Goal: Information Seeking & Learning: Learn about a topic

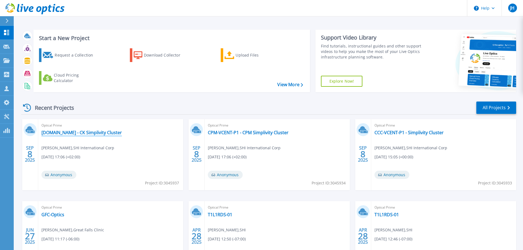
click at [122, 131] on link "[DOMAIN_NAME] - CK Simplivity Cluster" at bounding box center [81, 132] width 80 height 5
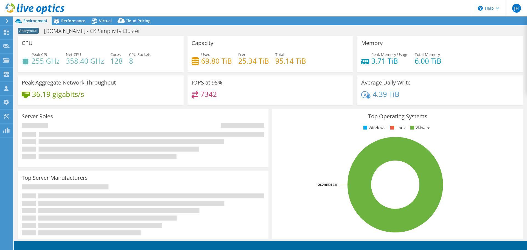
select select "USD"
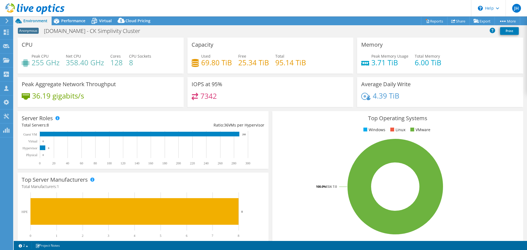
click at [153, 109] on div "Server Roles Physical Servers represent bare metal servers that were targets of…" at bounding box center [143, 140] width 255 height 62
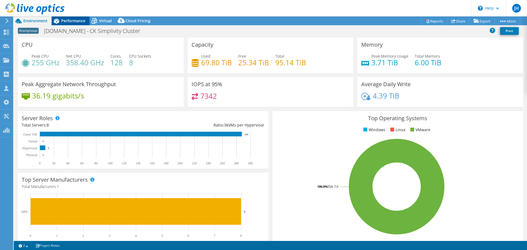
click at [68, 20] on span "Performance" at bounding box center [73, 20] width 24 height 5
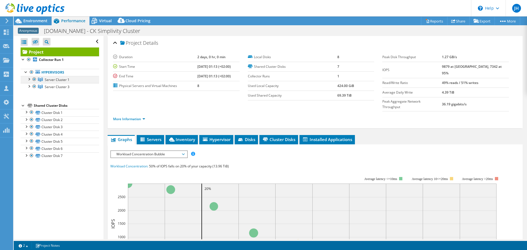
click at [28, 80] on div at bounding box center [28, 78] width 5 height 5
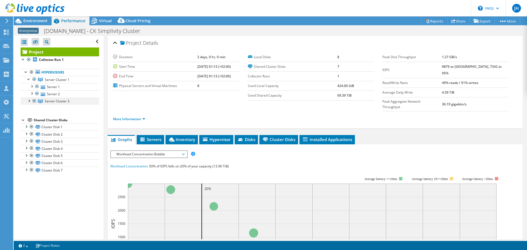
click at [29, 102] on div at bounding box center [28, 100] width 5 height 5
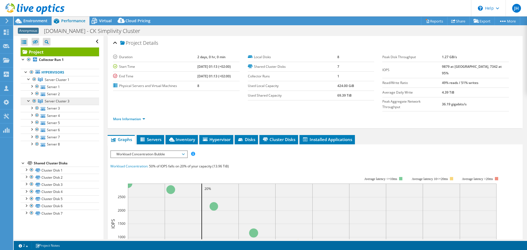
click at [70, 102] on link "Server Cluster 3" at bounding box center [60, 101] width 79 height 7
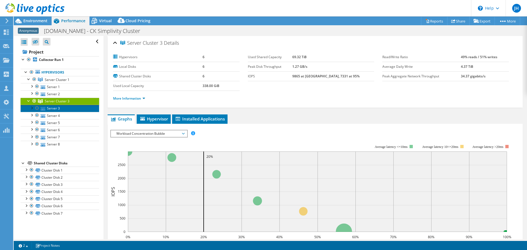
click at [68, 108] on link "Server 3" at bounding box center [60, 108] width 79 height 7
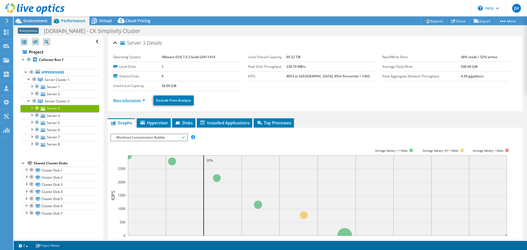
click at [125, 100] on link "More Information" at bounding box center [129, 100] width 32 height 5
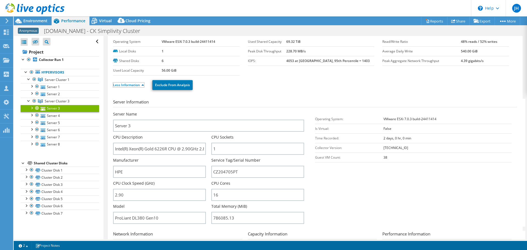
scroll to position [27, 0]
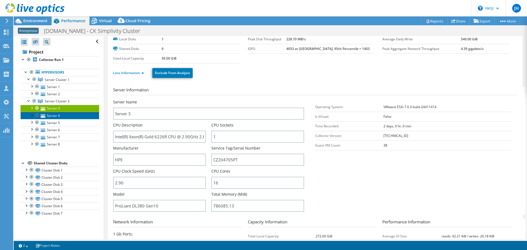
click at [80, 117] on link "Server 4" at bounding box center [60, 115] width 79 height 7
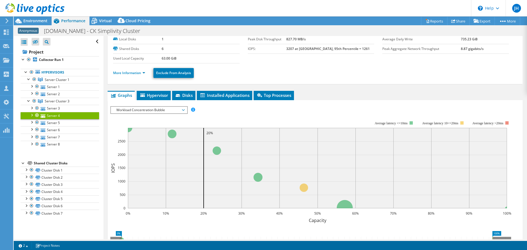
click at [133, 63] on td "Used Local Capacity" at bounding box center [137, 59] width 49 height 10
click at [129, 70] on li "More Information" at bounding box center [130, 73] width 35 height 6
click at [128, 75] on link "More Information" at bounding box center [129, 73] width 32 height 5
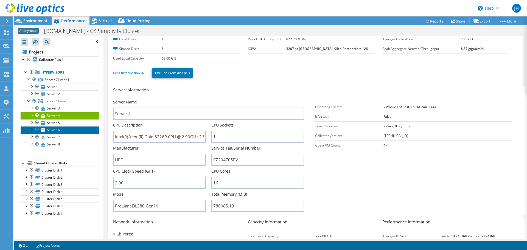
click at [61, 127] on link "Server 6" at bounding box center [60, 129] width 79 height 7
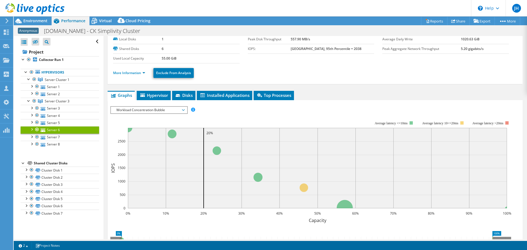
click at [123, 67] on ul "More Information Exclude From Analysis" at bounding box center [315, 72] width 404 height 11
click at [123, 72] on link "More Information" at bounding box center [129, 73] width 32 height 5
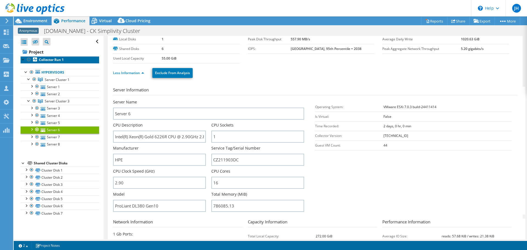
click at [53, 61] on b "Collector Run 1" at bounding box center [51, 59] width 25 height 5
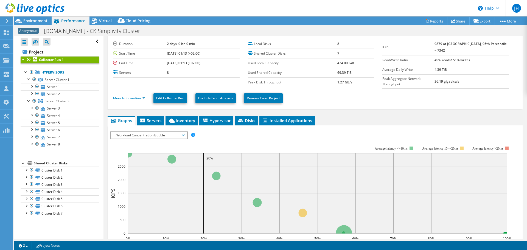
scroll to position [0, 0]
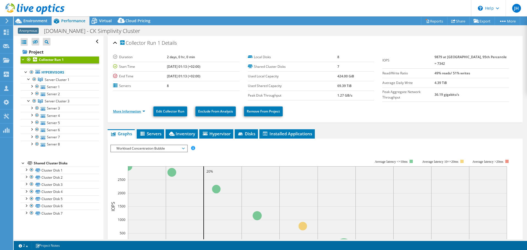
click at [121, 109] on link "More Information" at bounding box center [129, 111] width 32 height 5
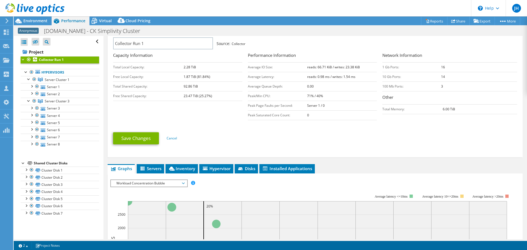
scroll to position [165, 0]
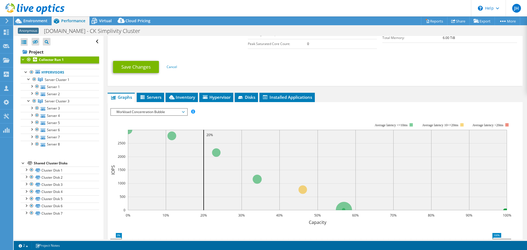
click at [146, 111] on span "Workload Concentration Bubble" at bounding box center [149, 112] width 71 height 7
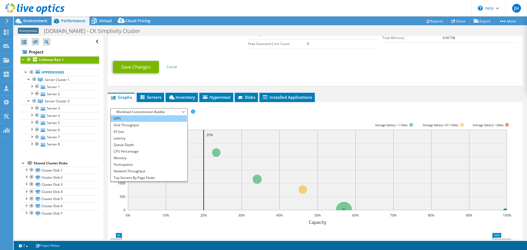
click at [133, 117] on li "IOPS" at bounding box center [149, 118] width 76 height 7
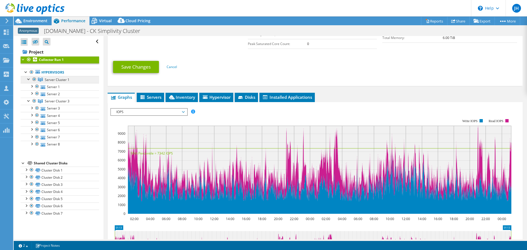
click at [57, 80] on span "Server Cluster 1" at bounding box center [57, 79] width 25 height 5
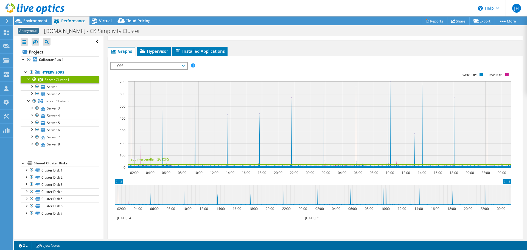
scroll to position [34, 0]
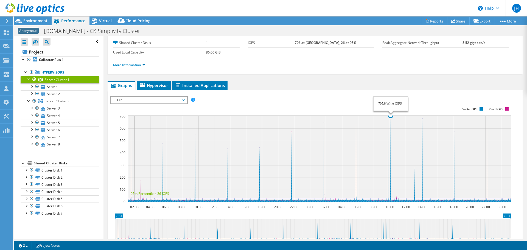
click at [391, 125] on rect at bounding box center [320, 159] width 384 height 87
click at [155, 99] on span "IOPS" at bounding box center [149, 100] width 71 height 7
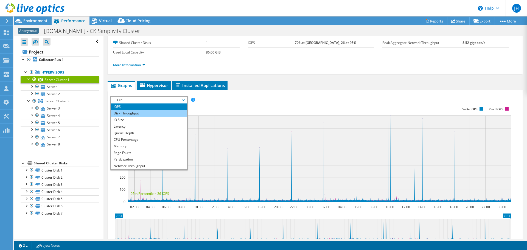
click at [127, 113] on li "Disk Throughput" at bounding box center [149, 113] width 76 height 7
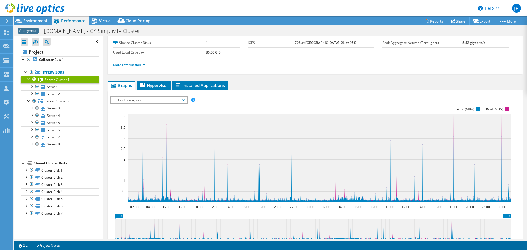
click at [155, 102] on span "Disk Throughput" at bounding box center [149, 100] width 71 height 7
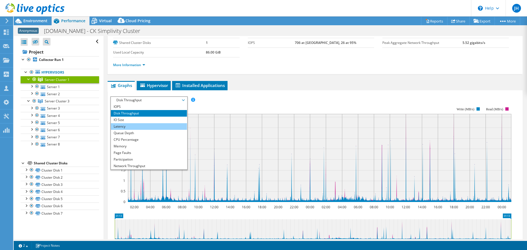
click at [134, 128] on li "Latency" at bounding box center [149, 126] width 76 height 7
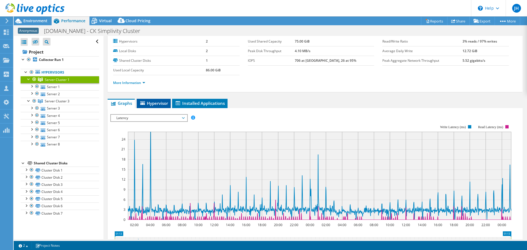
scroll to position [0, 0]
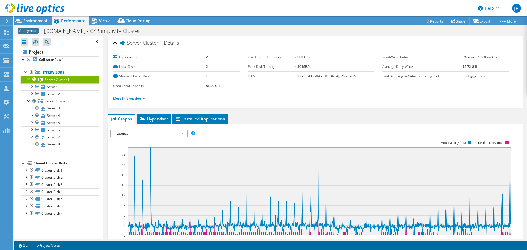
click at [141, 99] on link "More Information" at bounding box center [129, 98] width 32 height 5
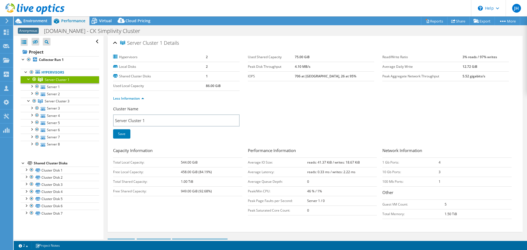
drag, startPoint x: 323, startPoint y: 192, endPoint x: 302, endPoint y: 191, distance: 20.9
click at [302, 191] on tr "Peak/Min CPU: 46 % / 1%" at bounding box center [312, 192] width 129 height 10
click at [302, 191] on td "Peak/Min CPU:" at bounding box center [277, 192] width 59 height 10
click at [36, 19] on span "Environment" at bounding box center [35, 20] width 24 height 5
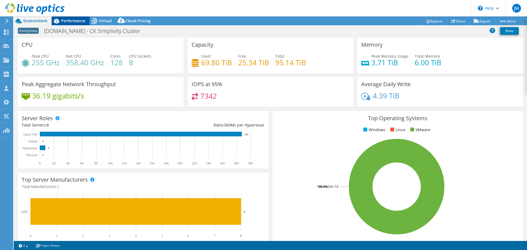
click at [78, 22] on span "Performance" at bounding box center [73, 20] width 24 height 5
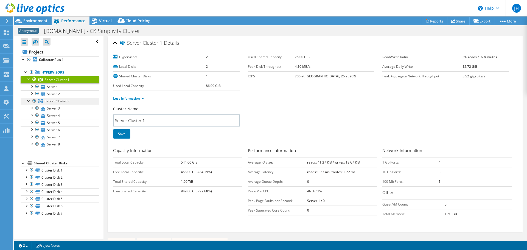
click at [67, 101] on span "Server Cluster 3" at bounding box center [57, 101] width 25 height 5
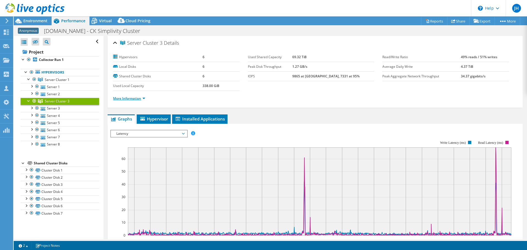
click at [123, 98] on link "More Information" at bounding box center [129, 98] width 32 height 5
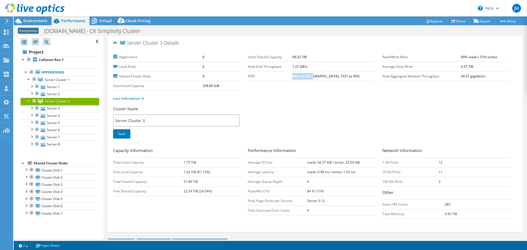
drag, startPoint x: 306, startPoint y: 77, endPoint x: 325, endPoint y: 78, distance: 18.7
click at [325, 78] on b "9865 at [GEOGRAPHIC_DATA], 7331 at 95%" at bounding box center [326, 76] width 67 height 5
click at [323, 78] on b "9865 at [GEOGRAPHIC_DATA], 7331 at 95%" at bounding box center [326, 76] width 67 height 5
click at [304, 83] on section "Hypervisors 6 Local Disks 6 Shared Cluster Disks 6 Used Local Capacity 338.00 G…" at bounding box center [247, 71] width 269 height 38
click at [54, 108] on link "Server 3" at bounding box center [60, 108] width 79 height 7
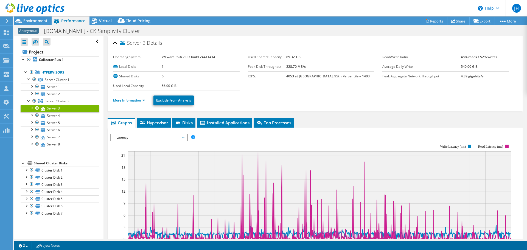
click at [132, 101] on link "More Information" at bounding box center [129, 100] width 32 height 5
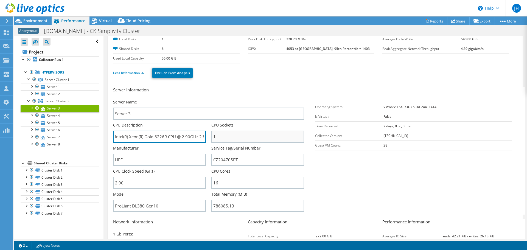
scroll to position [0, 14]
drag, startPoint x: 115, startPoint y: 138, endPoint x: 240, endPoint y: 140, distance: 125.0
click at [240, 99] on div "Server Name Server 3 CPU Description Intel(R) Xeon(R) Gold 6226R CPU @ 2.90GHz …" at bounding box center [211, 99] width 197 height 0
click at [165, 138] on input "Intel(R) Xeon(R) Gold 6226R CPU @ 2.90GHz 2.89 GHz" at bounding box center [159, 137] width 93 height 12
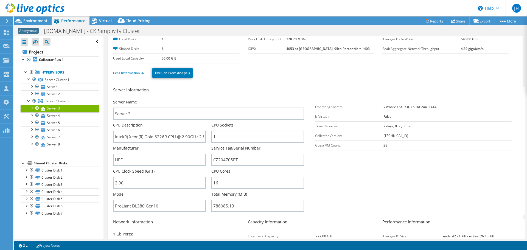
click at [312, 147] on div "Server Name Server 3 CPU Description Intel(R) Xeon(R) Gold 6226R CPU @ 2.90GHz …" at bounding box center [214, 156] width 202 height 115
click at [60, 116] on link "Server 4" at bounding box center [60, 115] width 79 height 7
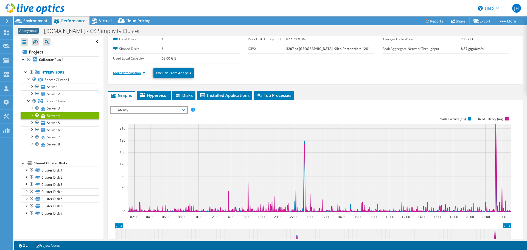
click at [130, 71] on link "More Information" at bounding box center [129, 73] width 32 height 5
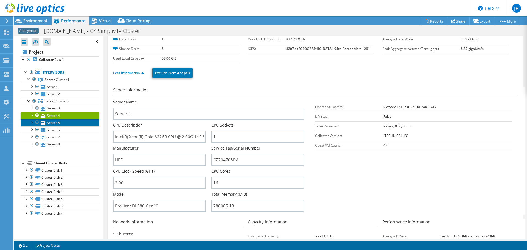
click at [49, 123] on link "Server 5" at bounding box center [60, 122] width 79 height 7
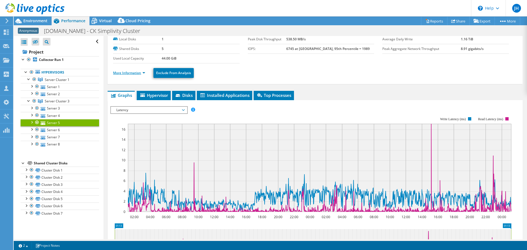
click at [121, 74] on link "More Information" at bounding box center [129, 73] width 32 height 5
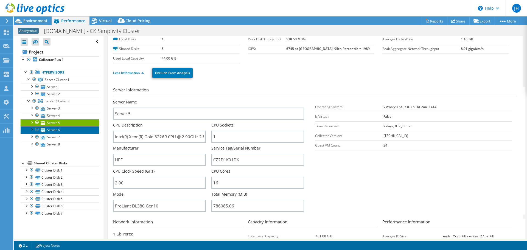
click at [55, 131] on link "Server 6" at bounding box center [60, 129] width 79 height 7
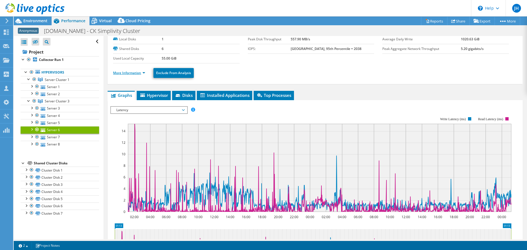
click at [135, 73] on link "More Information" at bounding box center [129, 73] width 32 height 5
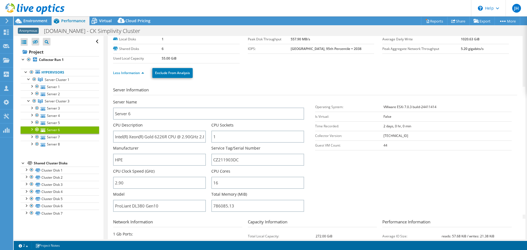
click at [363, 167] on section "Server Information Server Name Server 6 CPU Description Intel(R) Xeon(R) Gold 6…" at bounding box center [316, 151] width 407 height 128
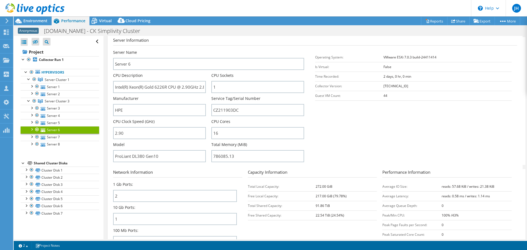
scroll to position [110, 0]
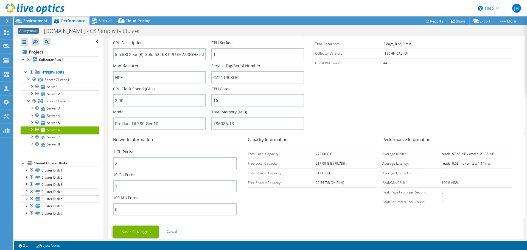
click at [32, 16] on div at bounding box center [32, 9] width 65 height 18
click at [32, 20] on span "Environment" at bounding box center [35, 20] width 24 height 5
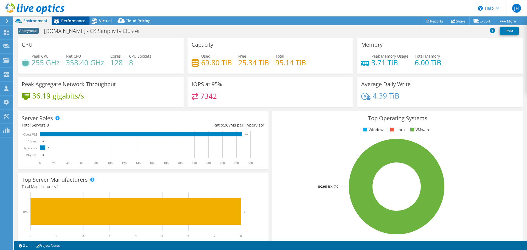
click at [74, 25] on div "Performance" at bounding box center [71, 20] width 38 height 9
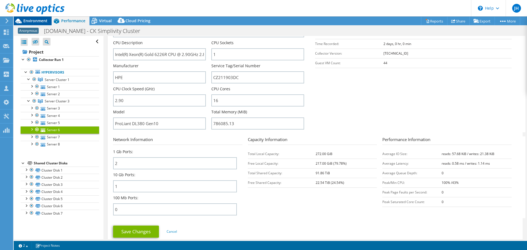
click at [34, 22] on span "Environment" at bounding box center [35, 20] width 24 height 5
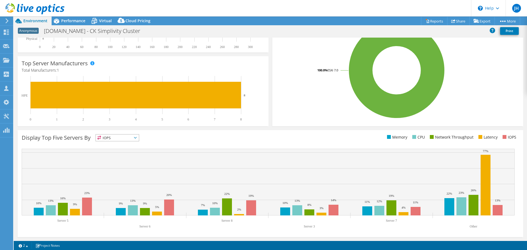
scroll to position [0, 0]
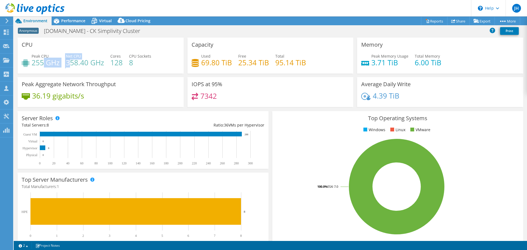
drag, startPoint x: 69, startPoint y: 61, endPoint x: 43, endPoint y: 62, distance: 25.9
click at [43, 62] on div "Peak CPU 255 GHz Net CPU 358.40 GHz Cores 128 CPU Sockets 8" at bounding box center [101, 62] width 158 height 18
click at [43, 62] on h4 "255 GHz" at bounding box center [46, 63] width 28 height 6
drag, startPoint x: 67, startPoint y: 62, endPoint x: 110, endPoint y: 63, distance: 42.9
click at [110, 63] on div "Peak CPU 255 GHz Net CPU 358.40 GHz Cores 128 CPU Sockets 8" at bounding box center [101, 62] width 158 height 18
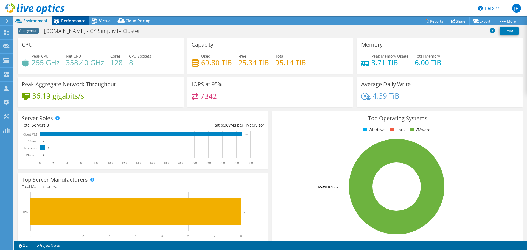
click at [65, 24] on div "Performance" at bounding box center [71, 20] width 38 height 9
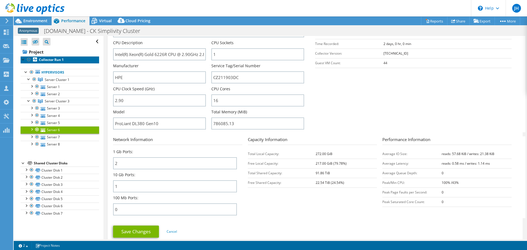
click at [59, 61] on b "Collector Run 1" at bounding box center [51, 59] width 25 height 5
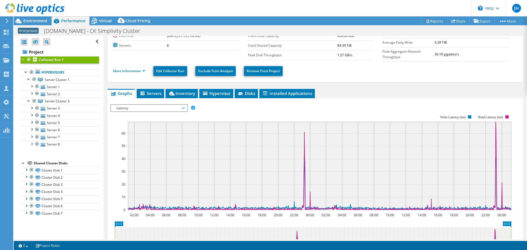
scroll to position [34, 0]
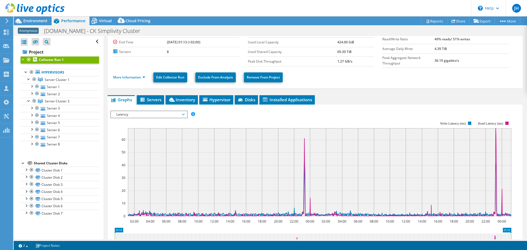
click at [171, 111] on span "Latency" at bounding box center [149, 114] width 71 height 7
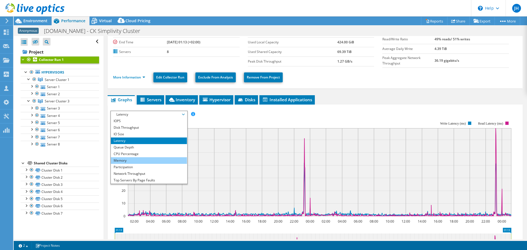
click at [128, 158] on li "Memory" at bounding box center [149, 160] width 76 height 7
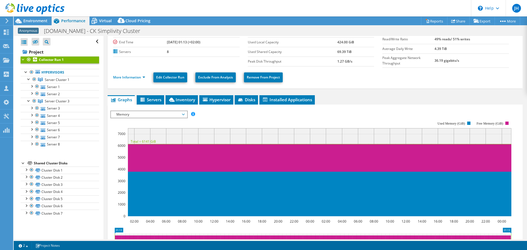
click at [168, 113] on span "Memory" at bounding box center [149, 114] width 71 height 7
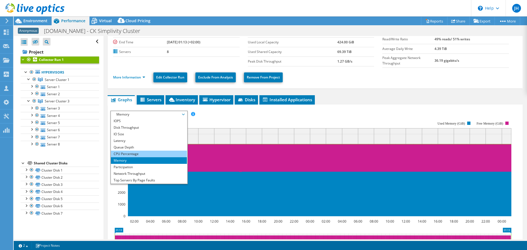
click at [138, 152] on li "CPU Percentage" at bounding box center [149, 154] width 76 height 7
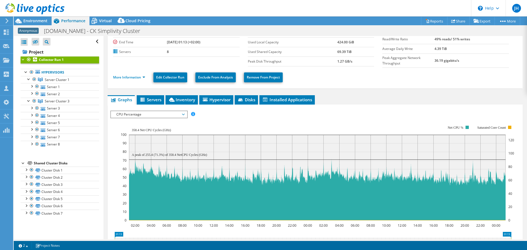
click at [114, 165] on icon "02:00 04:00 06:00 08:00 10:00 12:00 14:00 16:00 18:00 20:00 22:00 00:00 02:00 0…" at bounding box center [312, 173] width 405 height 110
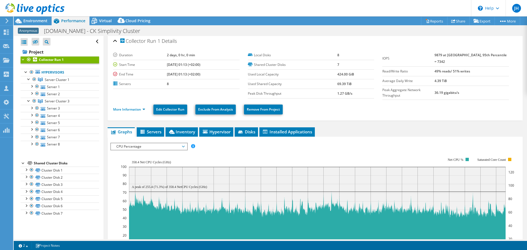
scroll to position [0, 0]
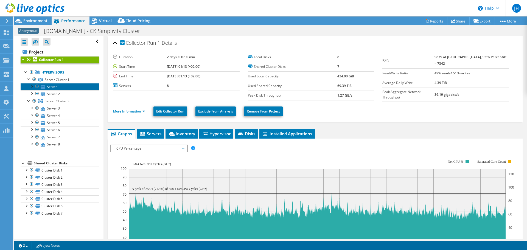
click at [65, 90] on link "Server 1" at bounding box center [60, 86] width 79 height 7
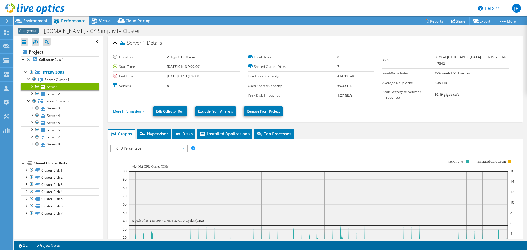
click at [140, 112] on link "More Information" at bounding box center [129, 111] width 32 height 5
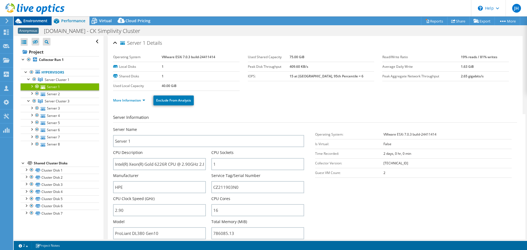
click at [45, 20] on span "Environment" at bounding box center [35, 20] width 24 height 5
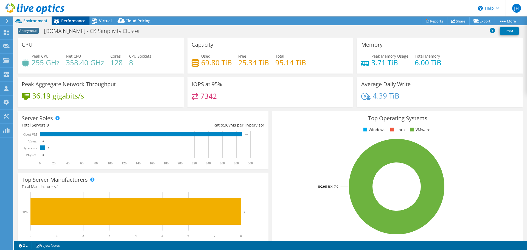
click at [62, 22] on span "Performance" at bounding box center [73, 20] width 24 height 5
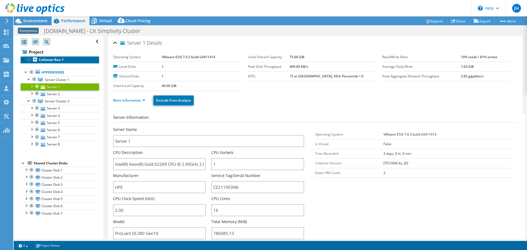
click at [54, 59] on b "Collector Run 1" at bounding box center [51, 59] width 25 height 5
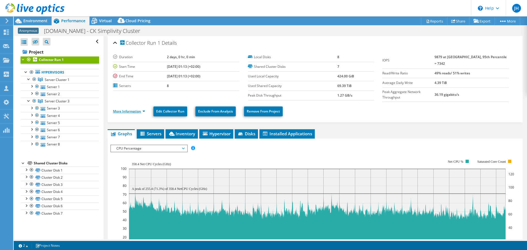
click at [131, 111] on link "More Information" at bounding box center [129, 111] width 32 height 5
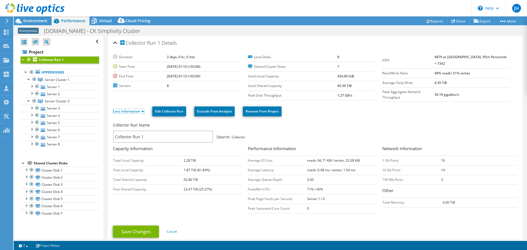
scroll to position [27, 0]
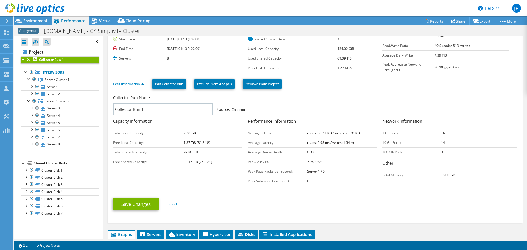
drag, startPoint x: 325, startPoint y: 159, endPoint x: 299, endPoint y: 160, distance: 26.6
click at [299, 160] on tr "Peak/Min CPU: 71% / 40%" at bounding box center [312, 162] width 129 height 10
click at [302, 160] on td "Peak/Min CPU:" at bounding box center [277, 162] width 59 height 10
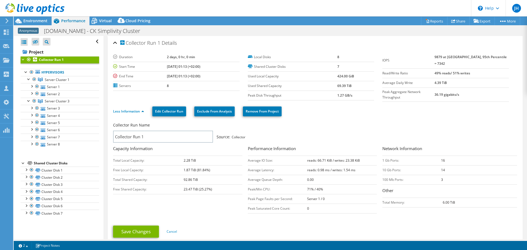
click at [109, 164] on div "Collector Run 1 Details Duration 2 days, 0 hr, 0 min Start Time [DATE] 01:13 (+…" at bounding box center [315, 143] width 415 height 215
click at [308, 121] on div "Collector Run Name Collector Run 1 Source: Collector" at bounding box center [315, 133] width 404 height 24
click at [36, 22] on span "Environment" at bounding box center [35, 20] width 24 height 5
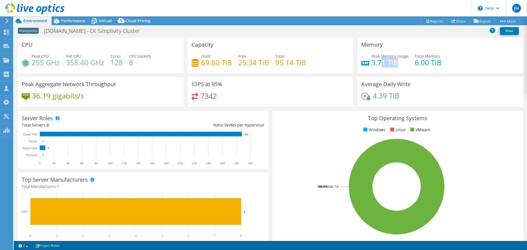
drag, startPoint x: 397, startPoint y: 65, endPoint x: 380, endPoint y: 65, distance: 16.5
click at [380, 65] on h4 "3.71 TiB" at bounding box center [390, 63] width 37 height 6
click at [71, 21] on span "Performance" at bounding box center [73, 20] width 24 height 5
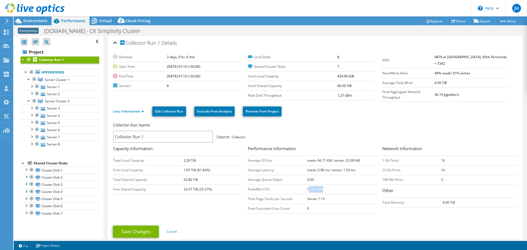
drag, startPoint x: 327, startPoint y: 187, endPoint x: 307, endPoint y: 189, distance: 20.9
click at [307, 189] on td "71% / 40%" at bounding box center [342, 190] width 70 height 10
click at [321, 187] on b "71% / 40%" at bounding box center [315, 189] width 16 height 5
drag, startPoint x: 420, startPoint y: 169, endPoint x: 396, endPoint y: 169, distance: 23.3
click at [396, 169] on td "10 Gb Ports:" at bounding box center [412, 170] width 59 height 10
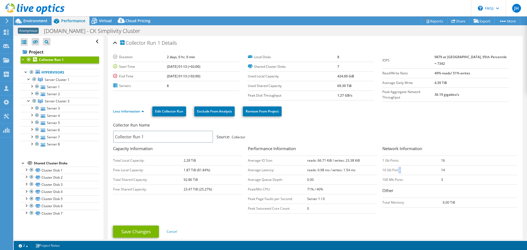
click at [396, 169] on td "10 Gb Ports:" at bounding box center [412, 170] width 59 height 10
drag, startPoint x: 480, startPoint y: 84, endPoint x: 405, endPoint y: 85, distance: 75.0
click at [405, 88] on tr "Peak Aggregate Network Throughput 36.19 gigabits/s" at bounding box center [446, 95] width 127 height 14
click at [339, 89] on td "69.39 TiB" at bounding box center [356, 86] width 37 height 10
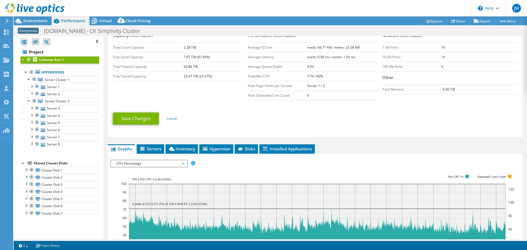
scroll to position [165, 0]
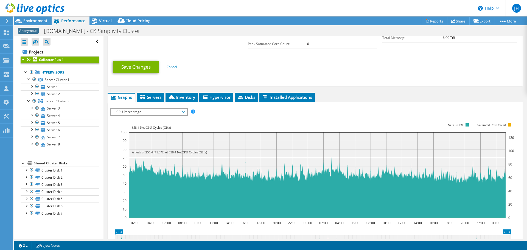
click at [176, 109] on span "CPU Percentage" at bounding box center [149, 112] width 71 height 7
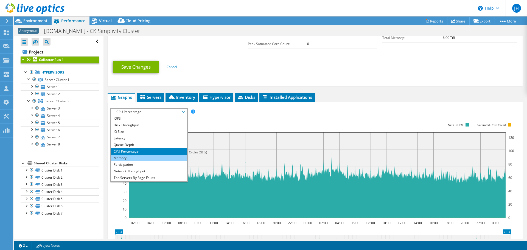
click at [126, 157] on li "Memory" at bounding box center [149, 158] width 76 height 7
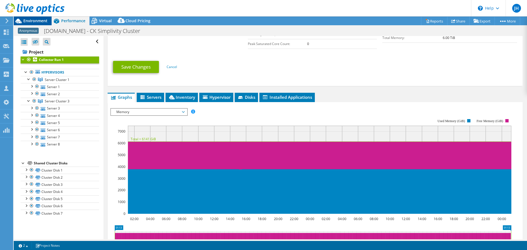
click at [40, 22] on span "Environment" at bounding box center [35, 20] width 24 height 5
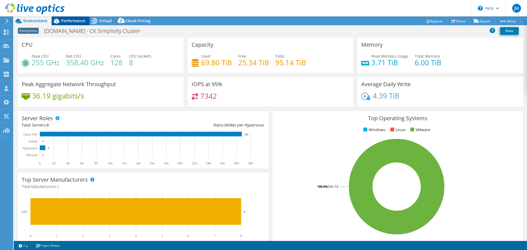
click at [69, 20] on span "Performance" at bounding box center [73, 20] width 24 height 5
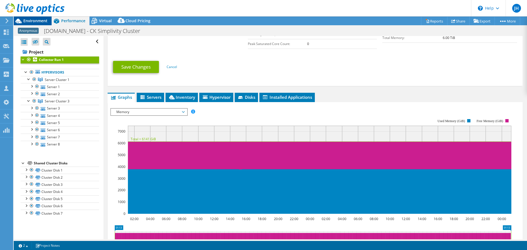
click at [40, 21] on span "Environment" at bounding box center [35, 20] width 24 height 5
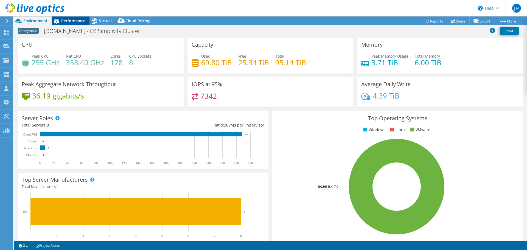
click at [71, 21] on span "Performance" at bounding box center [73, 20] width 24 height 5
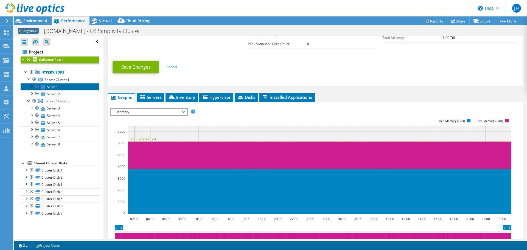
click at [50, 86] on link "Server 1" at bounding box center [60, 86] width 79 height 7
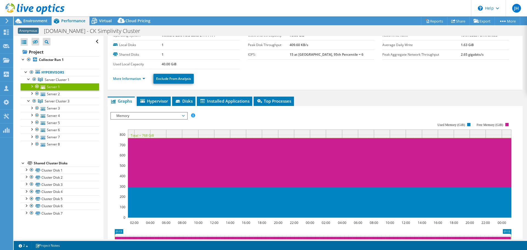
scroll to position [0, 0]
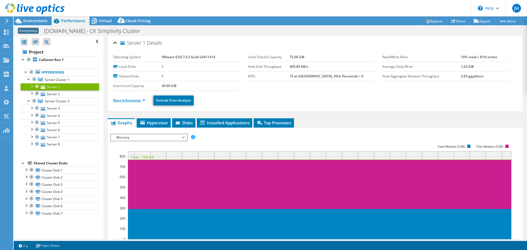
click at [121, 100] on link "More Information" at bounding box center [129, 100] width 32 height 5
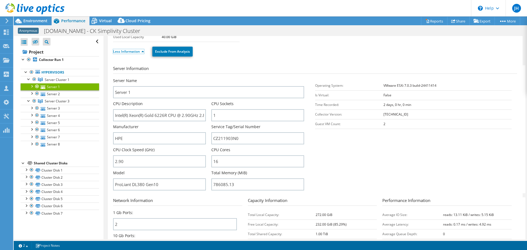
scroll to position [82, 0]
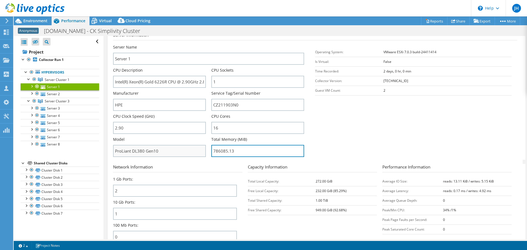
drag, startPoint x: 237, startPoint y: 153, endPoint x: 200, endPoint y: 154, distance: 37.6
click at [200, 44] on div "Server Name Server 1 CPU Description Intel(R) Xeon(R) Gold 6226R CPU @ 2.90GHz …" at bounding box center [211, 44] width 197 height 0
click at [355, 145] on section "Server Information Server Name Server 1 CPU Description Intel(R) Xeon(R) Gold 6…" at bounding box center [316, 96] width 407 height 128
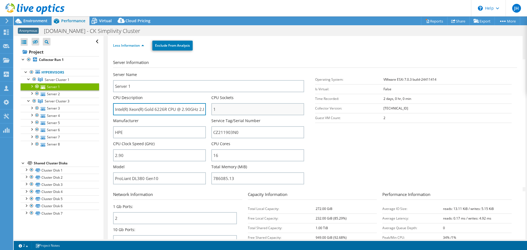
scroll to position [0, 14]
drag, startPoint x: 159, startPoint y: 109, endPoint x: 221, endPoint y: 111, distance: 61.9
click at [221, 72] on div "Server Name Server 1 CPU Description Intel(R) Xeon(R) Gold 6226R CPU @ 2.90GHz …" at bounding box center [211, 72] width 197 height 0
click at [343, 148] on section "Server Information Server Name Server 1 CPU Description Intel(R) Xeon(R) Gold 6…" at bounding box center [316, 123] width 407 height 128
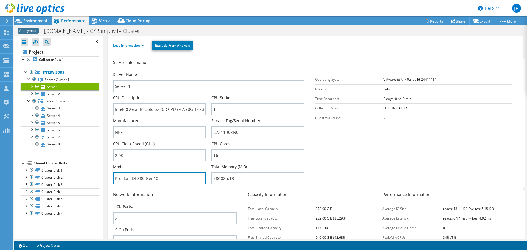
drag, startPoint x: 176, startPoint y: 174, endPoint x: 103, endPoint y: 179, distance: 73.0
click at [103, 179] on div "Open All Close All Hide Excluded Nodes Project Tree Filter" at bounding box center [271, 138] width 514 height 204
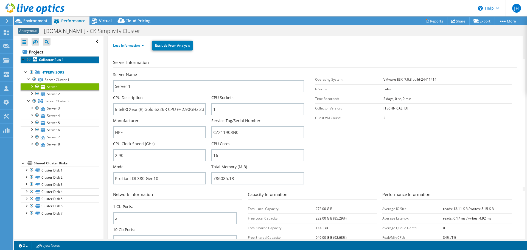
click at [49, 59] on b "Collector Run 1" at bounding box center [51, 59] width 25 height 5
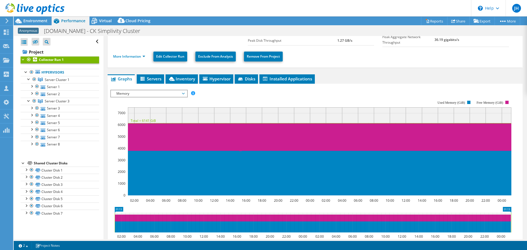
click at [148, 93] on span "Memory" at bounding box center [149, 93] width 71 height 7
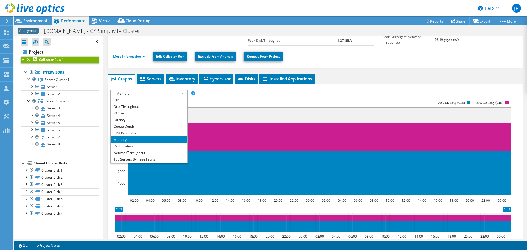
click at [34, 16] on div at bounding box center [32, 9] width 65 height 18
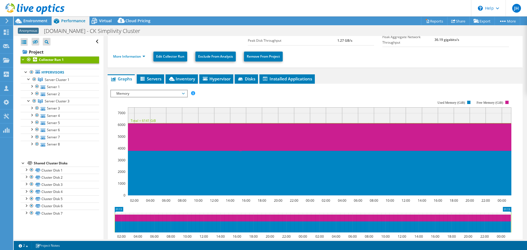
click at [35, 18] on div at bounding box center [32, 9] width 65 height 18
click at [35, 21] on span "Environment" at bounding box center [35, 20] width 24 height 5
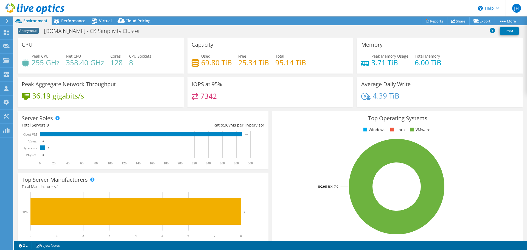
drag, startPoint x: 99, startPoint y: 96, endPoint x: 32, endPoint y: 100, distance: 67.1
click at [32, 100] on div "36.19 gigabits/s" at bounding box center [101, 99] width 158 height 12
click at [83, 94] on h4 "36.19 gigabits/s" at bounding box center [58, 96] width 52 height 6
drag, startPoint x: 96, startPoint y: 95, endPoint x: 30, endPoint y: 96, distance: 65.4
click at [30, 96] on div "36.19 gigabits/s" at bounding box center [101, 99] width 158 height 12
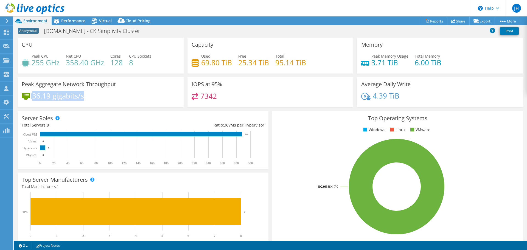
copy div "36.19 gigabits/s"
click at [181, 101] on div "Peak Aggregate Network Throughput 36.19 gigabits/s" at bounding box center [101, 92] width 166 height 30
click at [72, 23] on div "Performance" at bounding box center [71, 20] width 38 height 9
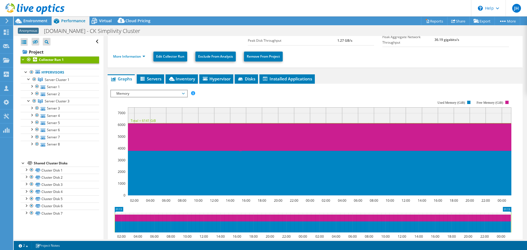
click at [131, 91] on span "Memory" at bounding box center [149, 93] width 71 height 7
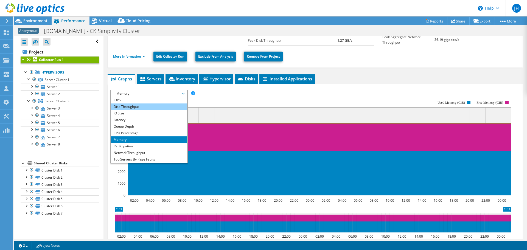
click at [129, 105] on li "Disk Throughput" at bounding box center [149, 107] width 76 height 7
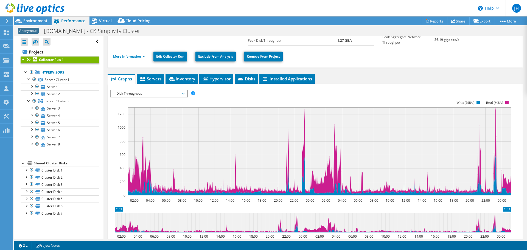
click at [150, 90] on span "Disk Throughput" at bounding box center [149, 93] width 71 height 7
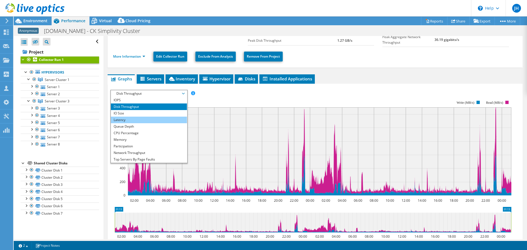
click at [122, 117] on li "Latency" at bounding box center [149, 120] width 76 height 7
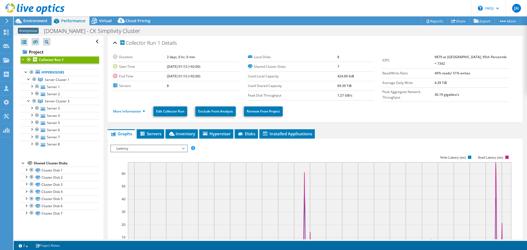
click at [158, 145] on span "Latency" at bounding box center [149, 148] width 71 height 7
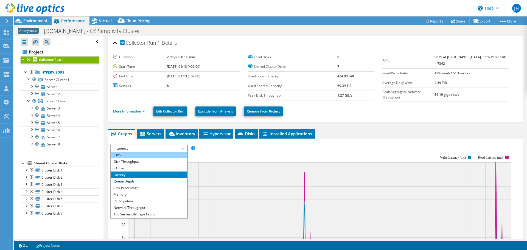
click at [133, 154] on li "IOPS" at bounding box center [149, 155] width 76 height 7
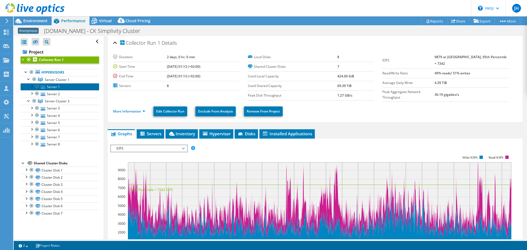
click at [52, 87] on link "Server 1" at bounding box center [60, 86] width 79 height 7
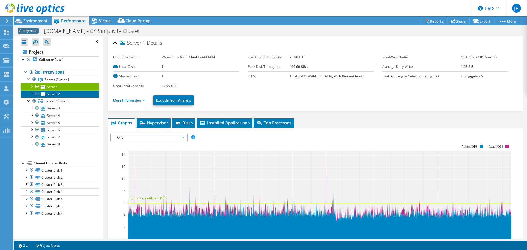
click at [52, 93] on link "Server 2" at bounding box center [60, 93] width 79 height 7
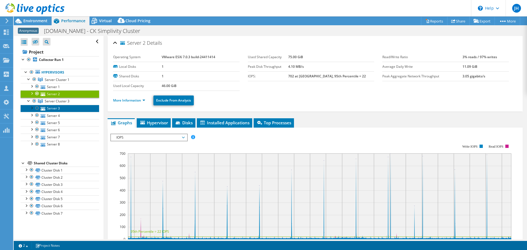
click at [59, 110] on link "Server 3" at bounding box center [60, 108] width 79 height 7
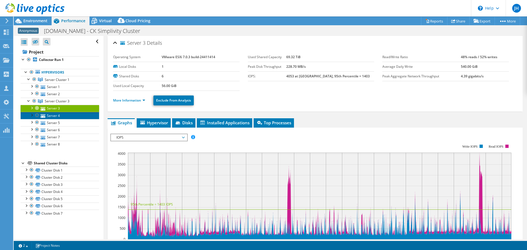
click at [59, 115] on link "Server 4" at bounding box center [60, 115] width 79 height 7
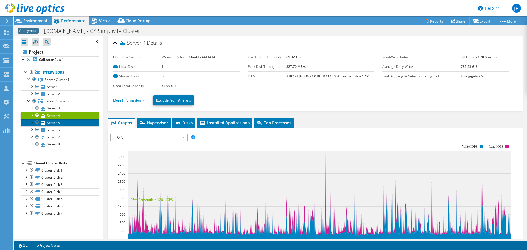
click at [61, 124] on link "Server 5" at bounding box center [60, 122] width 79 height 7
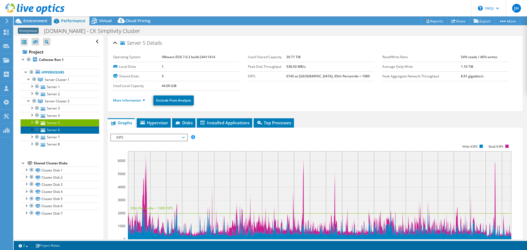
click at [62, 131] on link "Server 6" at bounding box center [60, 129] width 79 height 7
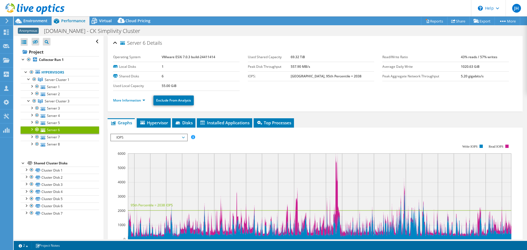
click at [338, 143] on rect at bounding box center [310, 192] width 401 height 110
click at [337, 180] on rect at bounding box center [320, 197] width 384 height 86
click at [287, 145] on rect at bounding box center [310, 192] width 401 height 110
click at [74, 138] on link "Server 7" at bounding box center [60, 137] width 79 height 7
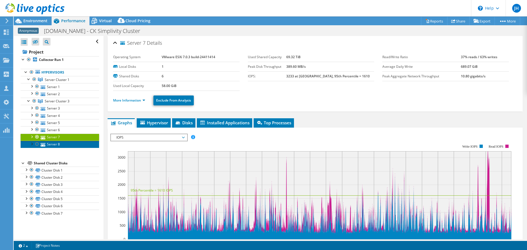
click at [71, 144] on link "Server 8" at bounding box center [60, 144] width 79 height 7
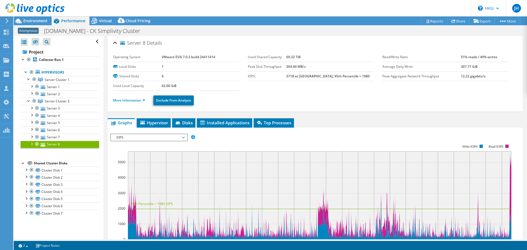
click at [139, 140] on span "IOPS" at bounding box center [149, 137] width 71 height 7
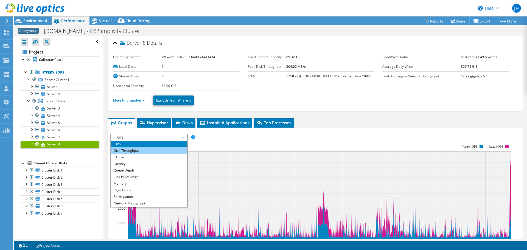
click at [132, 150] on li "Disk Throughput" at bounding box center [149, 150] width 76 height 7
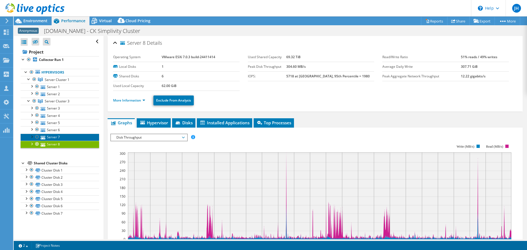
click at [67, 137] on link "Server 7" at bounding box center [60, 137] width 79 height 7
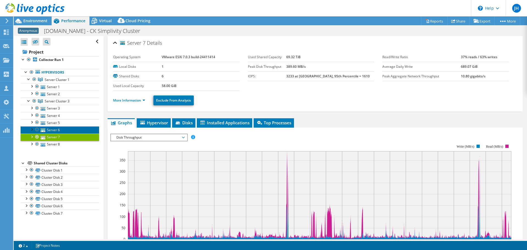
click at [66, 130] on link "Server 6" at bounding box center [60, 129] width 79 height 7
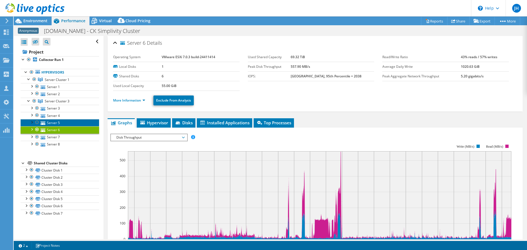
click at [65, 125] on link "Server 5" at bounding box center [60, 122] width 79 height 7
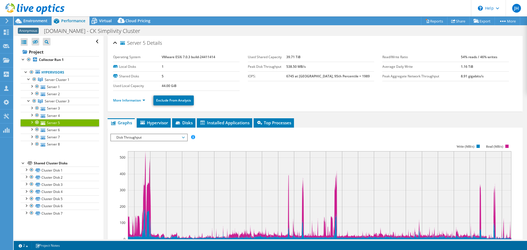
click at [258, 137] on div "IOPS Disk Throughput IO Size Latency Queue Depth CPU Percentage Memory Page Fau…" at bounding box center [315, 137] width 410 height 7
select select "USD"
click at [146, 138] on span "Disk Throughput" at bounding box center [149, 137] width 71 height 7
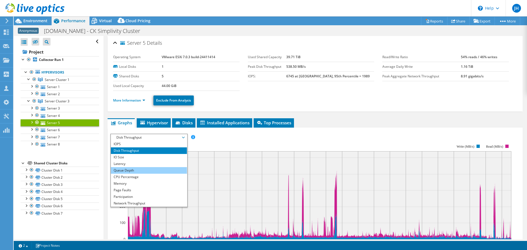
click at [130, 171] on li "Queue Depth" at bounding box center [149, 170] width 76 height 7
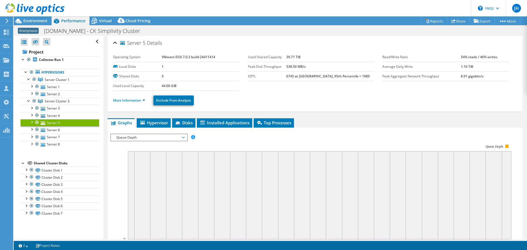
click at [241, 145] on rect at bounding box center [310, 192] width 401 height 110
click at [51, 59] on b "Collector Run 1" at bounding box center [51, 59] width 25 height 5
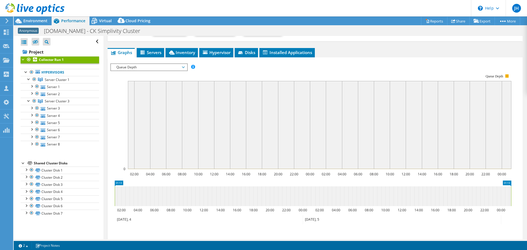
scroll to position [82, 0]
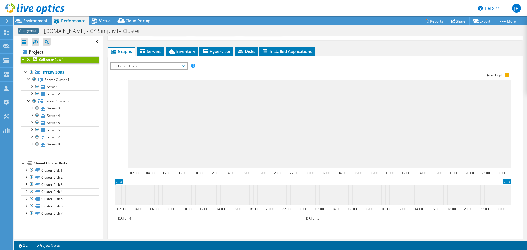
click at [144, 66] on span "Queue Depth" at bounding box center [149, 66] width 71 height 7
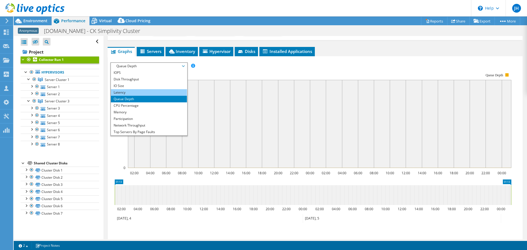
click at [123, 90] on li "Latency" at bounding box center [149, 92] width 76 height 7
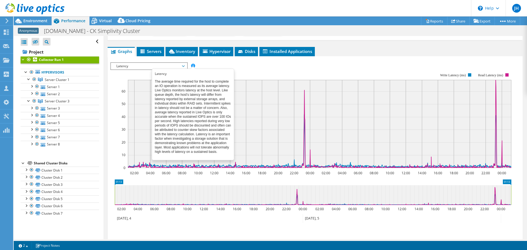
click at [194, 64] on span at bounding box center [193, 66] width 4 height 4
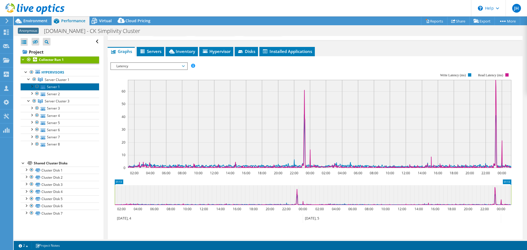
click at [62, 87] on link "Server 1" at bounding box center [60, 86] width 79 height 7
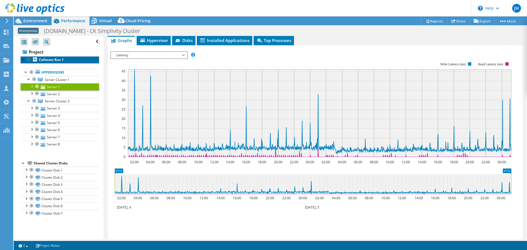
click at [50, 59] on b "Collector Run 1" at bounding box center [51, 59] width 25 height 5
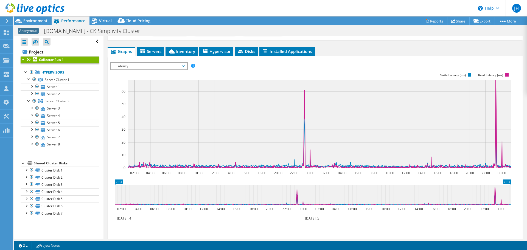
click at [132, 63] on span "Latency" at bounding box center [149, 66] width 71 height 7
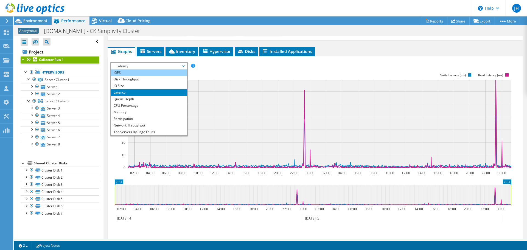
click at [130, 70] on li "IOPS" at bounding box center [149, 72] width 76 height 7
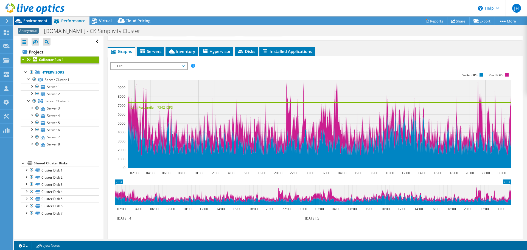
click at [48, 20] on div "Environment" at bounding box center [33, 20] width 38 height 9
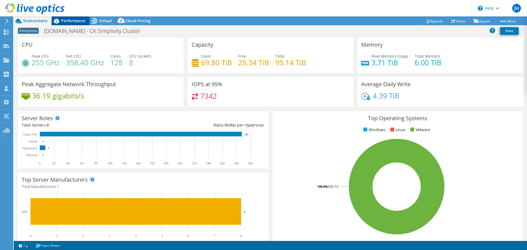
click at [77, 20] on span "Performance" at bounding box center [73, 20] width 24 height 5
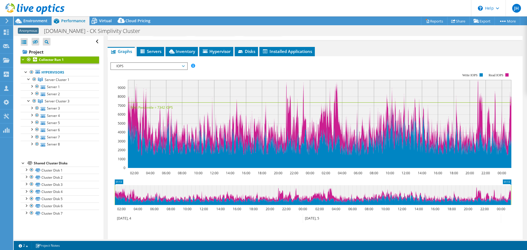
click at [111, 130] on rect at bounding box center [310, 121] width 401 height 110
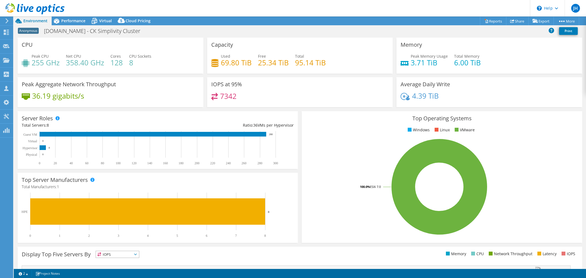
select select "USD"
